Goal: Find specific page/section: Find specific page/section

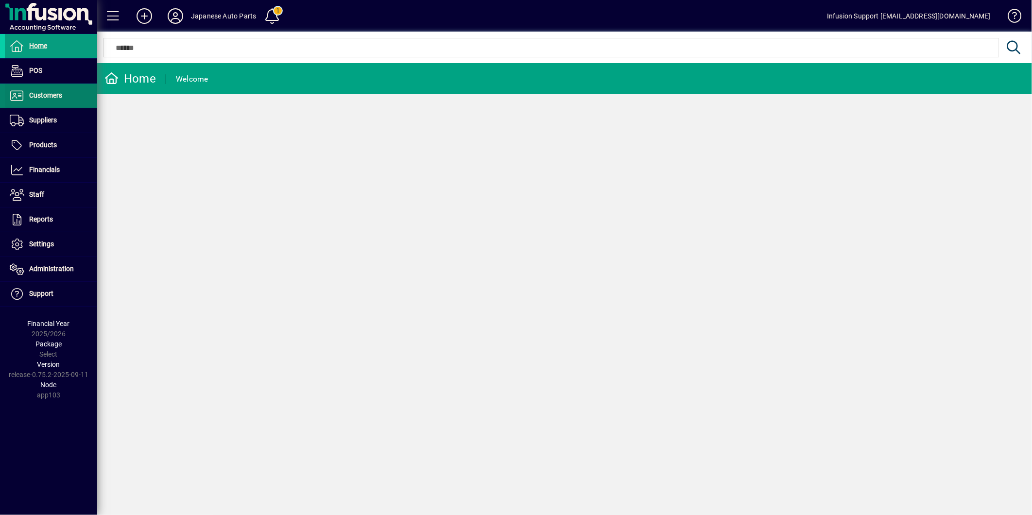
click at [49, 99] on span "Customers" at bounding box center [45, 95] width 33 height 8
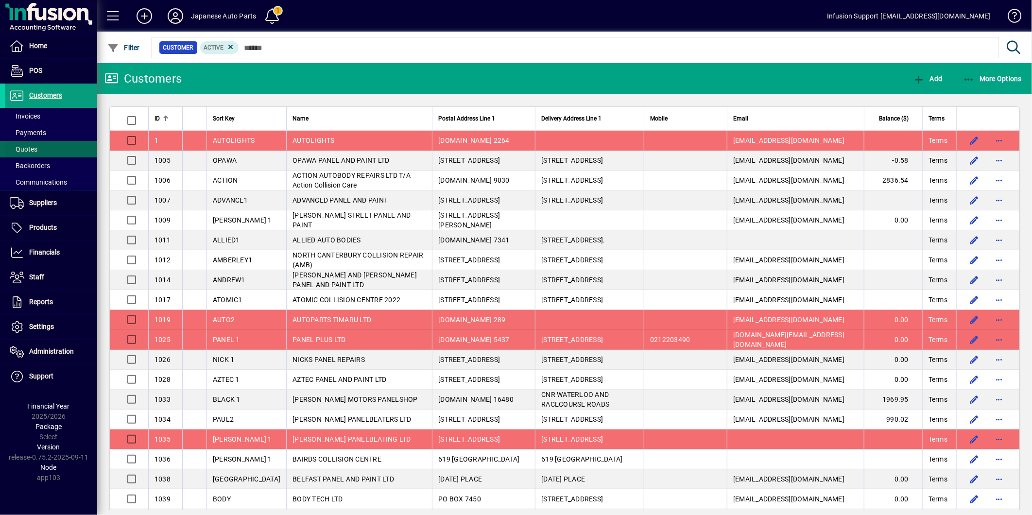
click at [25, 150] on span "Quotes" at bounding box center [24, 149] width 28 height 8
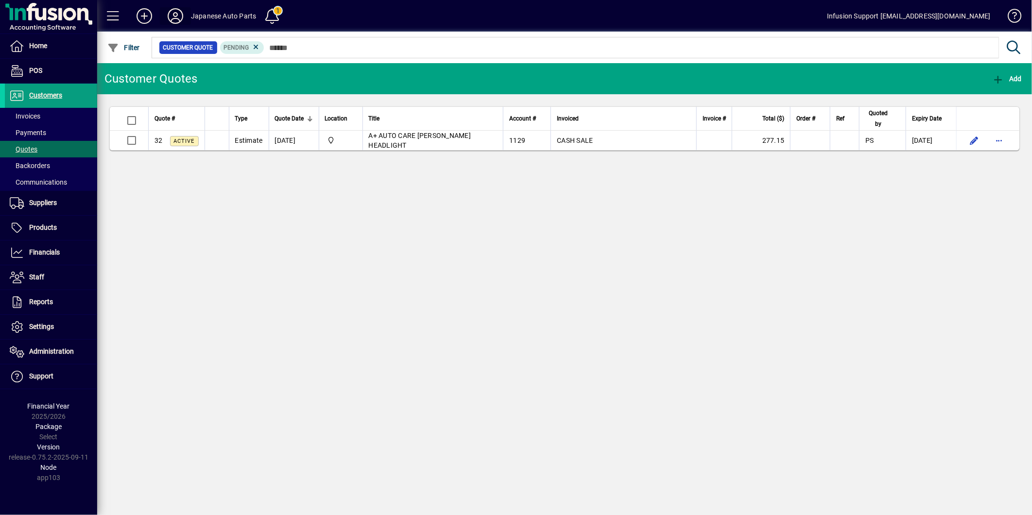
click at [174, 15] on icon at bounding box center [175, 16] width 19 height 16
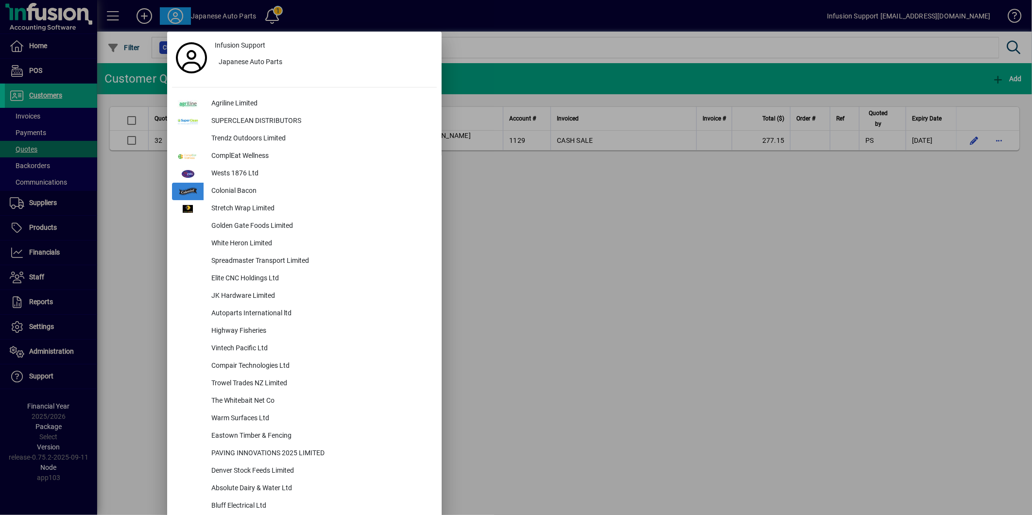
scroll to position [3971, 0]
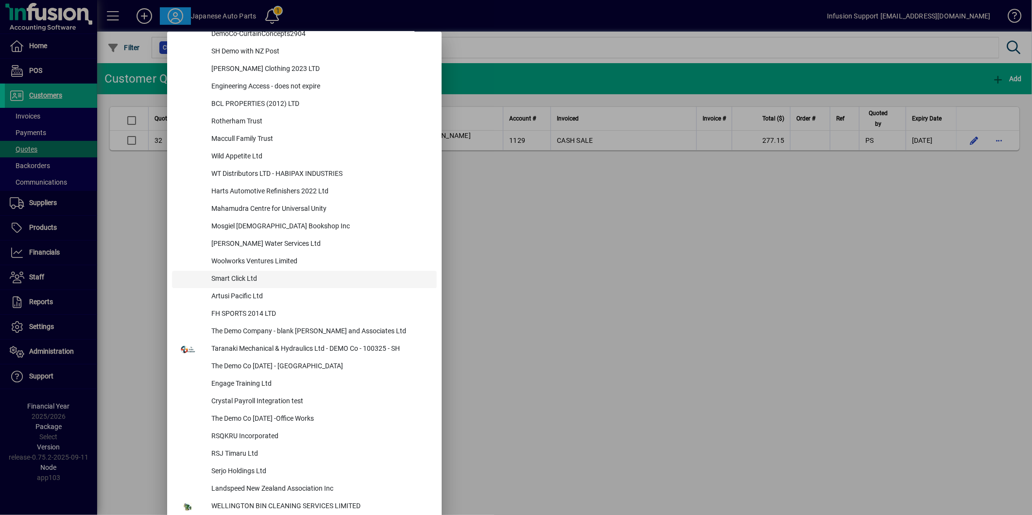
click at [248, 274] on div "Smart Click Ltd" at bounding box center [320, 279] width 233 height 17
